Goal: Answer question/provide support

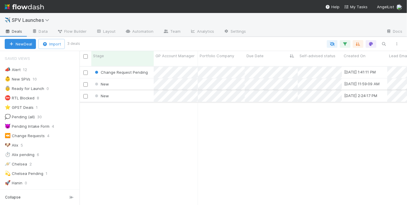
scroll to position [140, 324]
click at [180, 133] on div "Change Request Pending [DATE] 1:41:11 PM [PERSON_NAME] 0 0 1 0 1 4 0 New [DATE]…" at bounding box center [244, 138] width 328 height 143
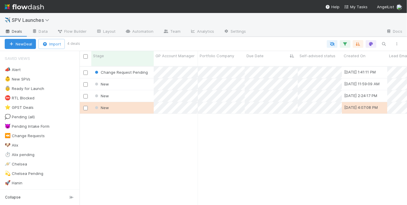
scroll to position [140, 324]
click at [130, 78] on div "New" at bounding box center [122, 83] width 62 height 11
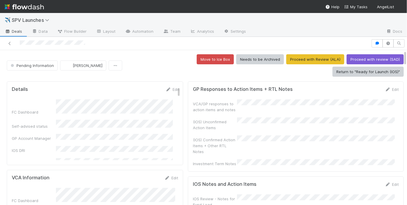
scroll to position [1, 0]
click at [376, 42] on icon "button" at bounding box center [378, 44] width 6 height 4
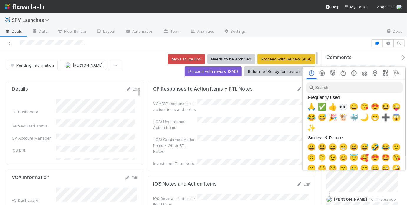
scroll to position [0, 1]
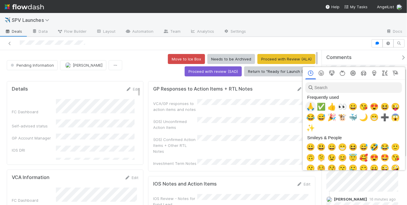
click at [312, 107] on span "🙏" at bounding box center [311, 107] width 9 height 8
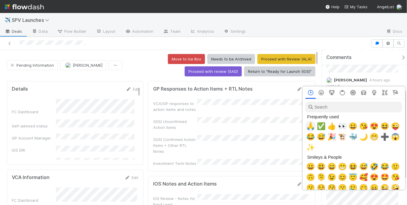
click at [311, 126] on span "🙏" at bounding box center [311, 126] width 9 height 8
